Goal: Information Seeking & Learning: Learn about a topic

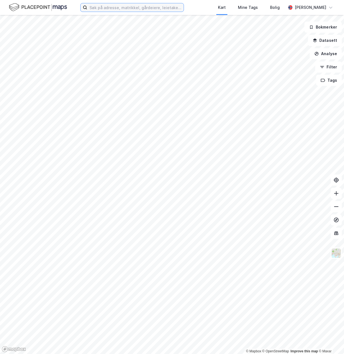
click at [111, 4] on input at bounding box center [135, 7] width 96 height 8
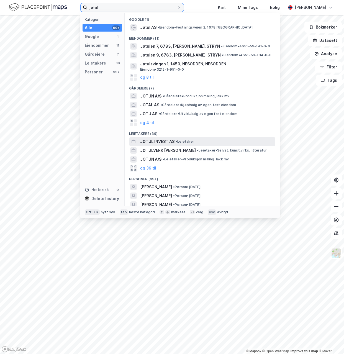
type input "jøtul"
click at [151, 143] on span "JØTUL INVEST AS" at bounding box center [157, 141] width 34 height 7
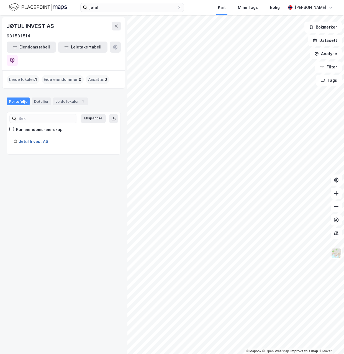
click at [40, 139] on link "Jøtul Invest AS" at bounding box center [33, 141] width 29 height 5
click at [105, 5] on input "jøtul" at bounding box center [132, 7] width 90 height 8
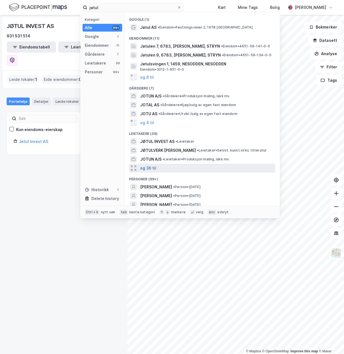
click at [148, 168] on button "og 36 til" at bounding box center [148, 168] width 16 height 7
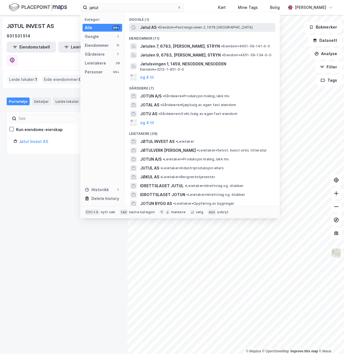
click at [163, 29] on span "• Eiendom • [STREET_ADDRESS], 1678 [GEOGRAPHIC_DATA]" at bounding box center [205, 27] width 95 height 4
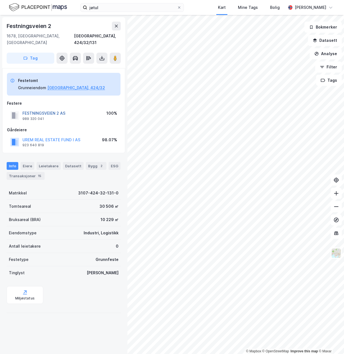
click at [0, 0] on button "FESTNINGSVEIEN 2 AS" at bounding box center [0, 0] width 0 height 0
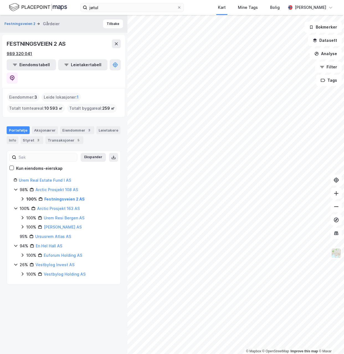
click at [26, 52] on div "989 320 041" at bounding box center [20, 53] width 26 height 7
